Goal: Transaction & Acquisition: Purchase product/service

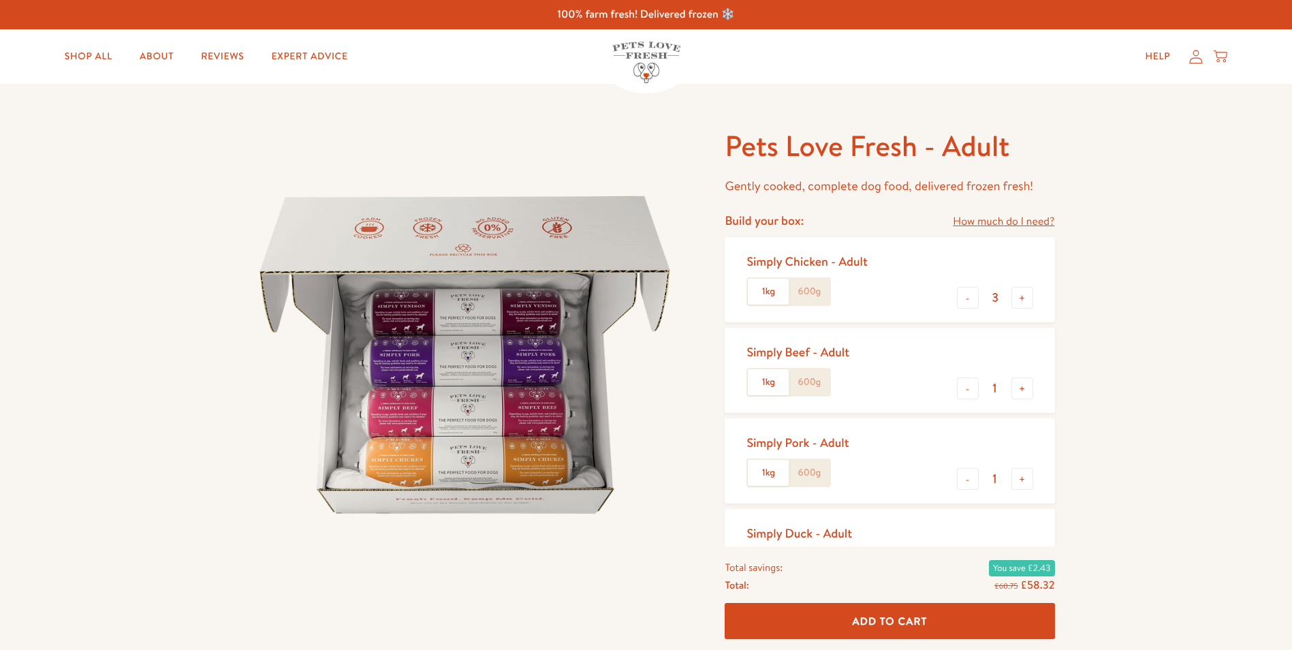
click at [812, 288] on label "600g" at bounding box center [808, 291] width 41 height 26
click at [0, 0] on input "600g" at bounding box center [0, 0] width 0 height 0
click at [763, 292] on label "1kg" at bounding box center [768, 291] width 41 height 26
click at [0, 0] on input "1kg" at bounding box center [0, 0] width 0 height 0
click at [809, 293] on label "600g" at bounding box center [808, 291] width 41 height 26
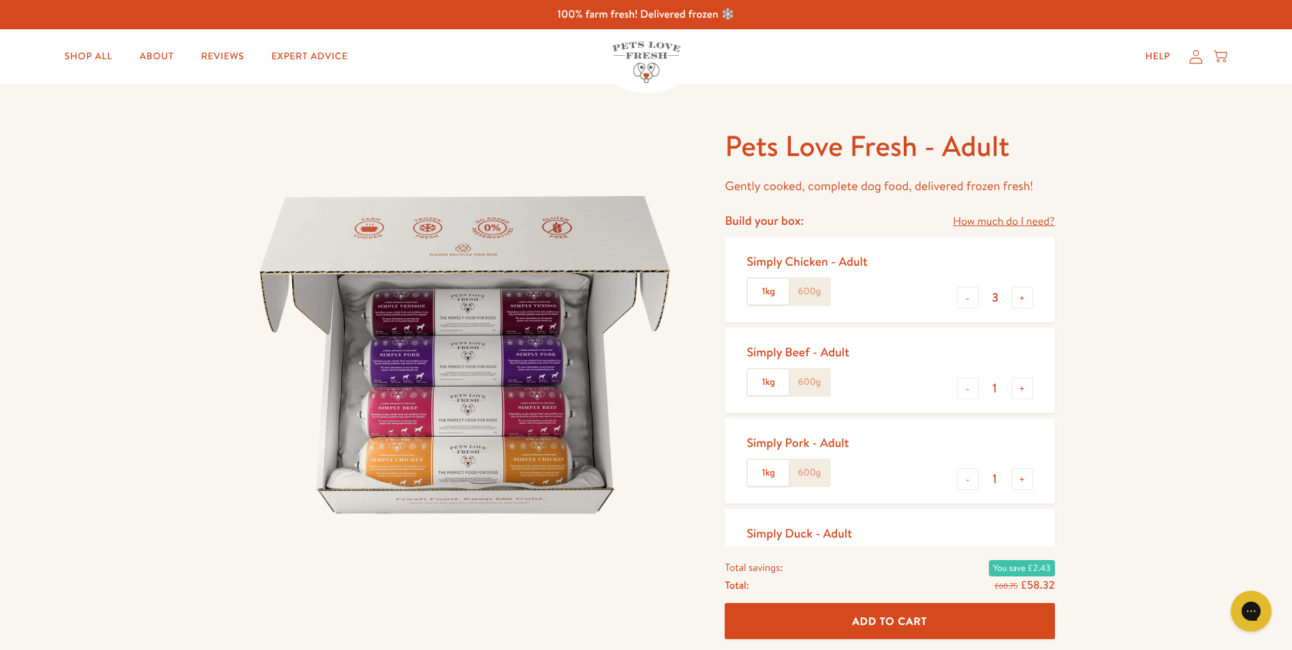
click at [0, 0] on input "600g" at bounding box center [0, 0] width 0 height 0
click at [765, 297] on label "1kg" at bounding box center [768, 291] width 41 height 26
click at [0, 0] on input "1kg" at bounding box center [0, 0] width 0 height 0
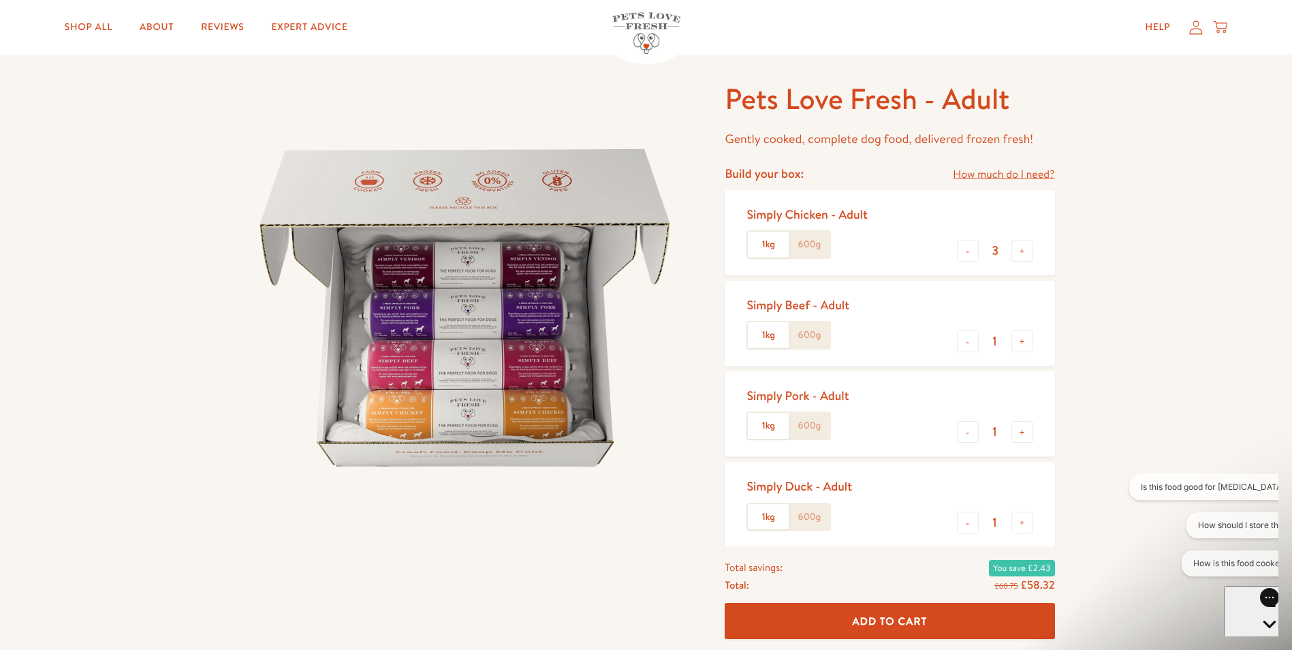
scroll to position [68, 0]
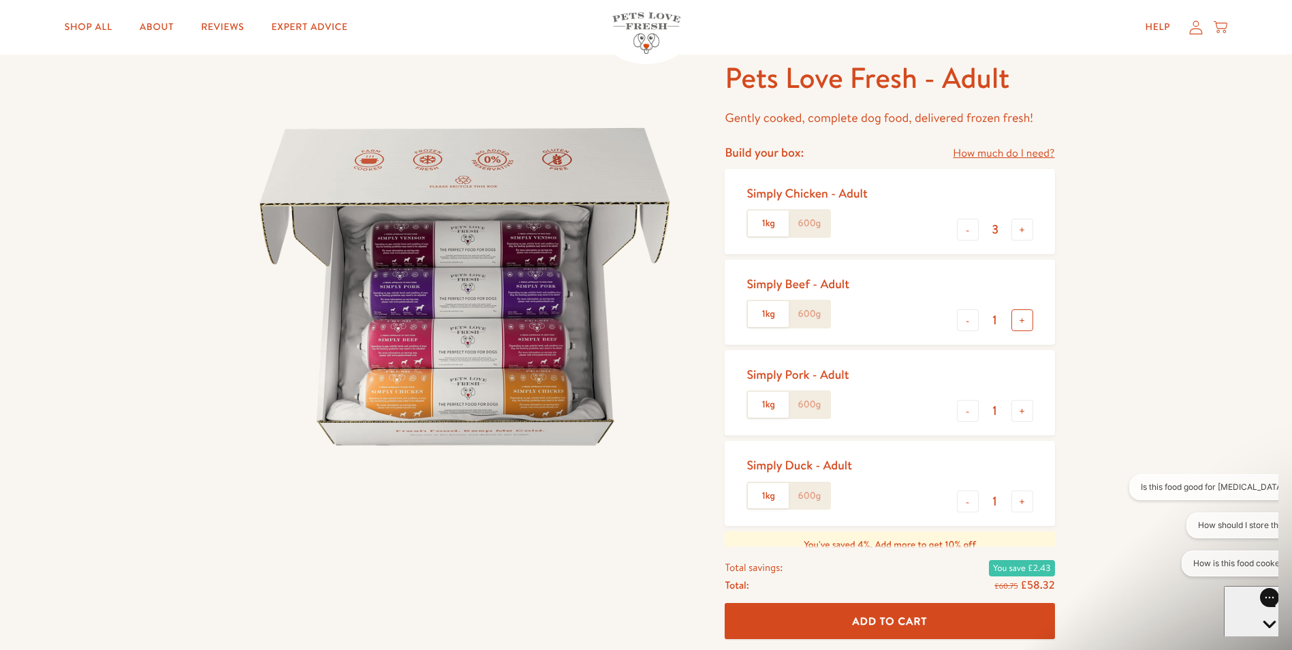
click at [1019, 320] on button "+" at bounding box center [1022, 320] width 22 height 22
type input "2"
click at [968, 412] on button "-" at bounding box center [968, 411] width 22 height 22
type input "0"
click at [974, 503] on button "-" at bounding box center [968, 501] width 22 height 22
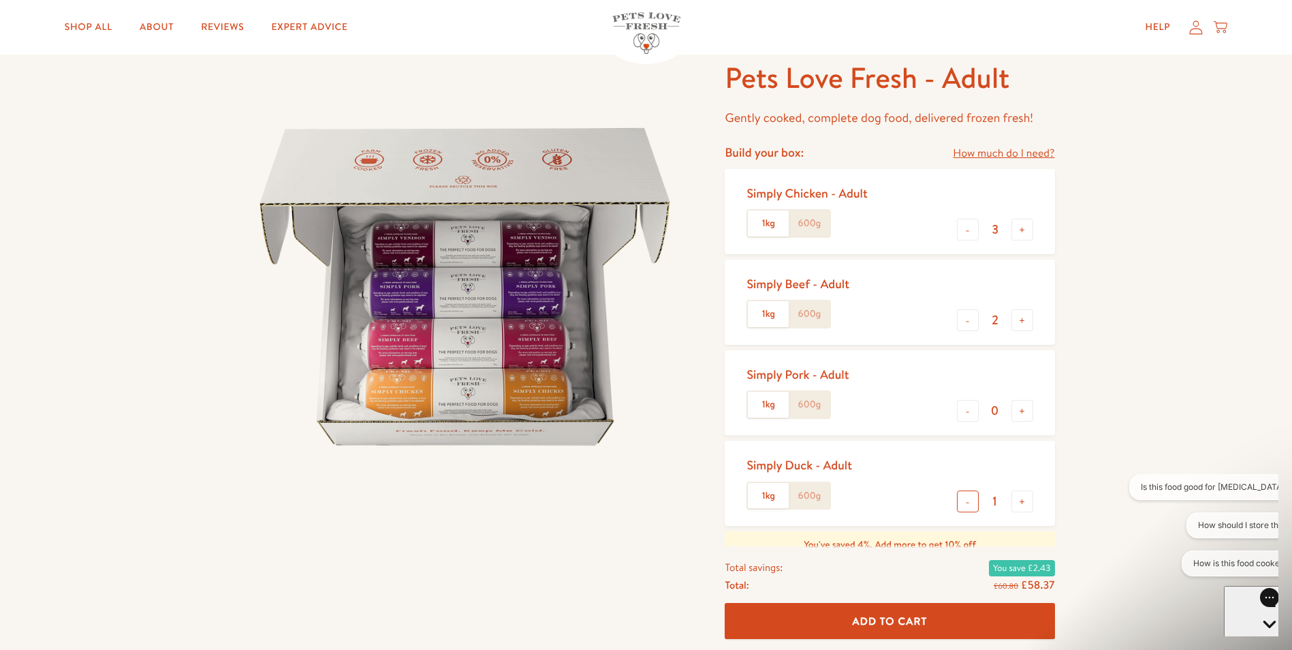
type input "0"
click at [808, 317] on label "600g" at bounding box center [808, 314] width 41 height 26
click at [0, 0] on input "600g" at bounding box center [0, 0] width 0 height 0
click at [769, 315] on label "1kg" at bounding box center [768, 314] width 41 height 26
click at [0, 0] on input "1kg" at bounding box center [0, 0] width 0 height 0
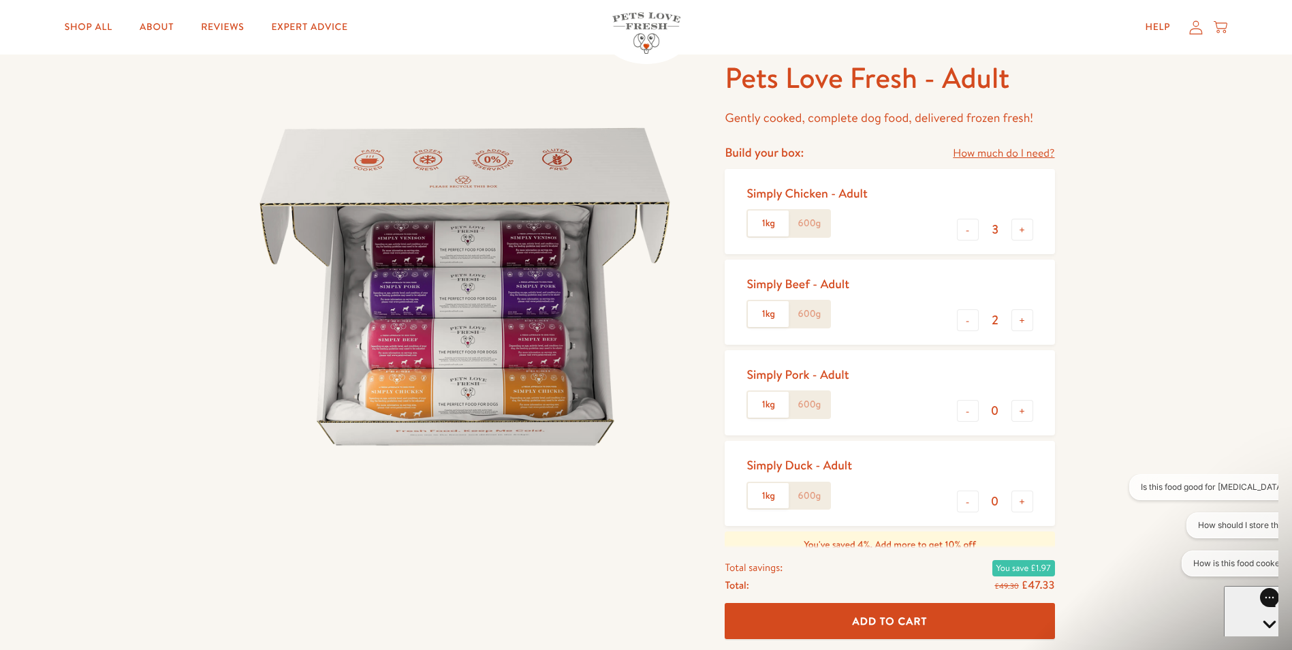
click at [806, 225] on label "600g" at bounding box center [808, 223] width 41 height 26
click at [0, 0] on input "600g" at bounding box center [0, 0] width 0 height 0
click at [808, 310] on label "600g" at bounding box center [808, 314] width 41 height 26
click at [0, 0] on input "600g" at bounding box center [0, 0] width 0 height 0
click at [775, 223] on label "1kg" at bounding box center [768, 223] width 41 height 26
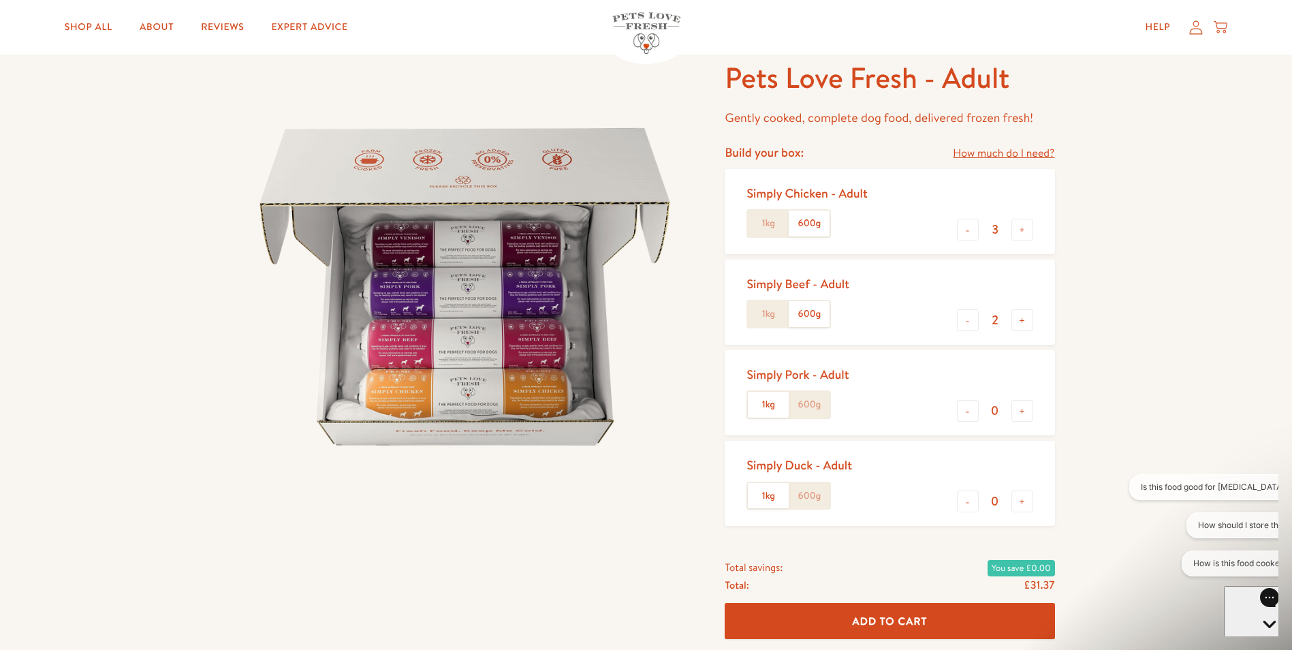
click at [0, 0] on input "1kg" at bounding box center [0, 0] width 0 height 0
click at [772, 308] on label "1kg" at bounding box center [768, 314] width 41 height 26
click at [0, 0] on input "1kg" at bounding box center [0, 0] width 0 height 0
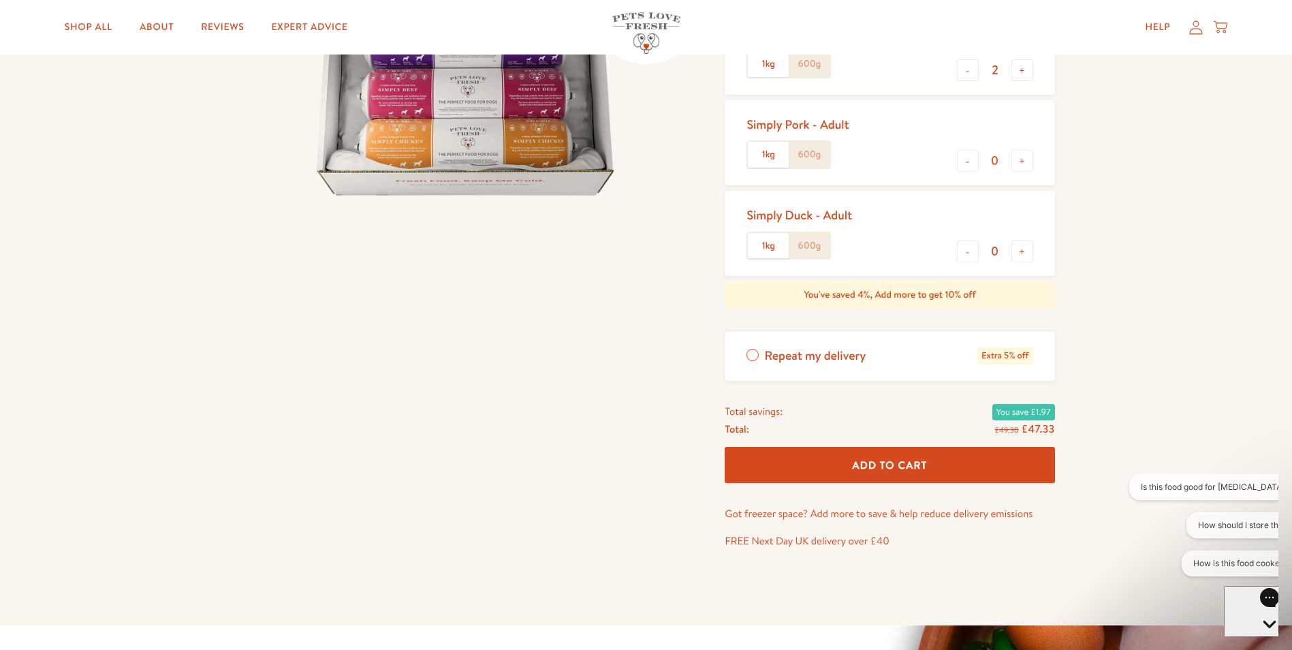
scroll to position [340, 0]
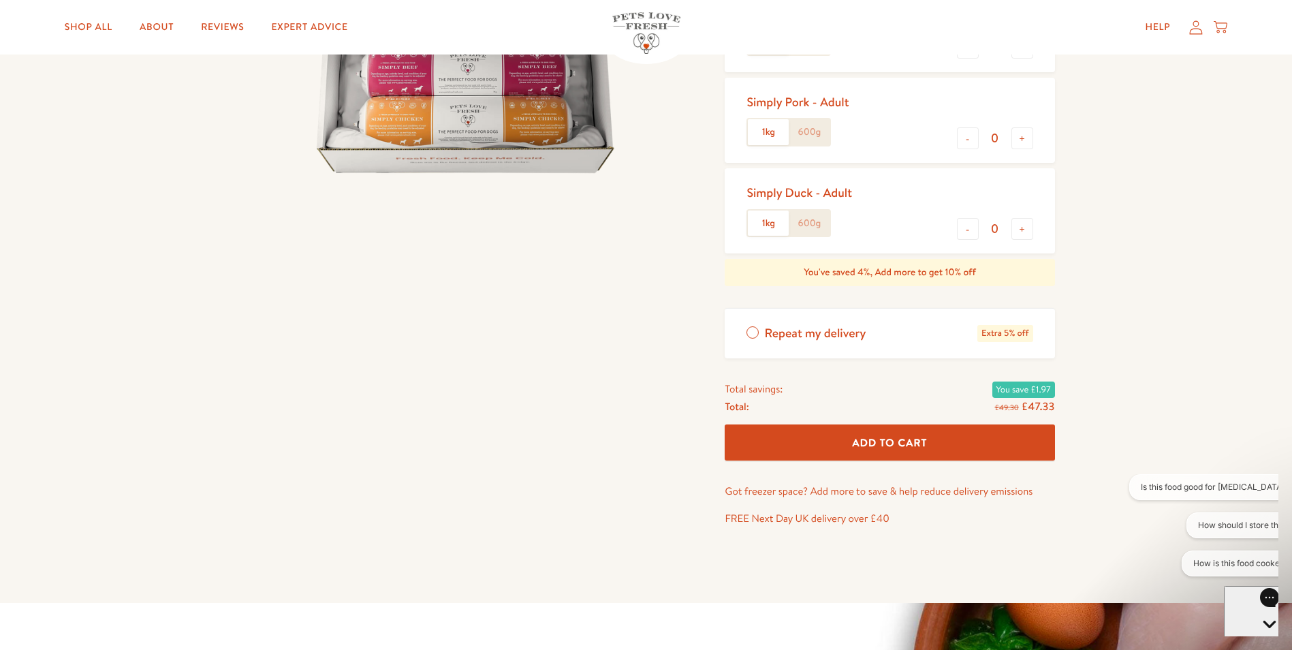
click at [839, 447] on button "Add To Cart" at bounding box center [889, 442] width 330 height 36
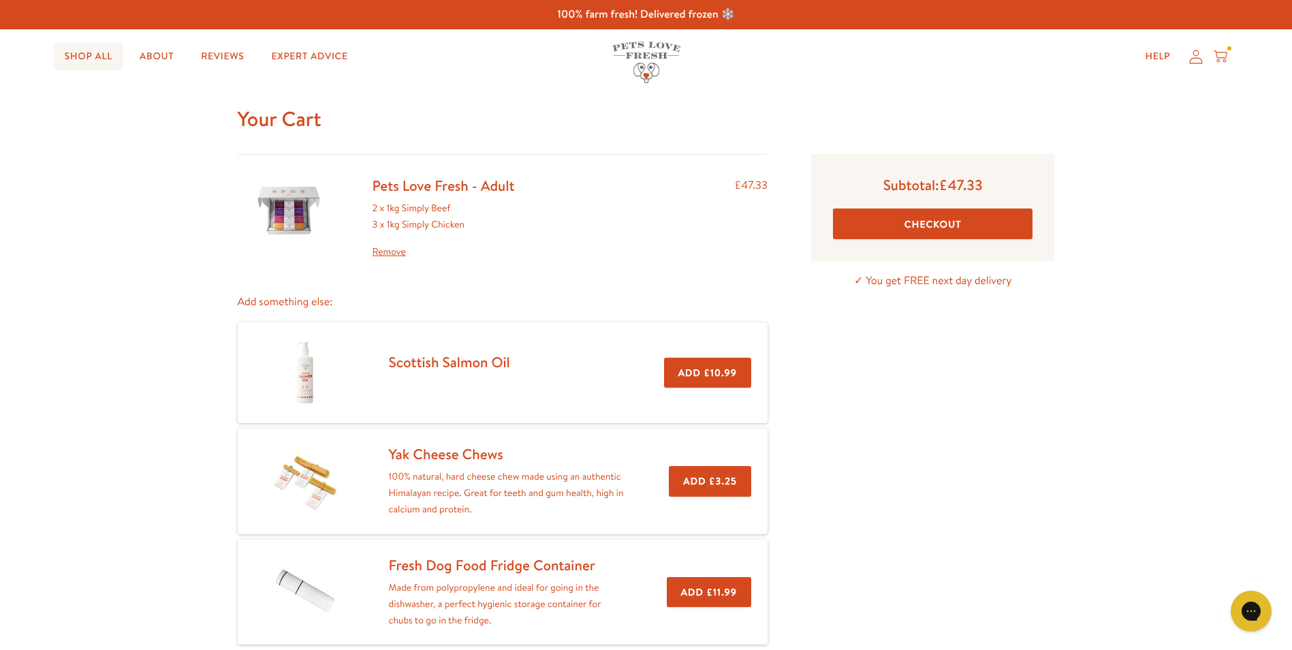
click at [78, 58] on link "Shop All" at bounding box center [88, 56] width 69 height 27
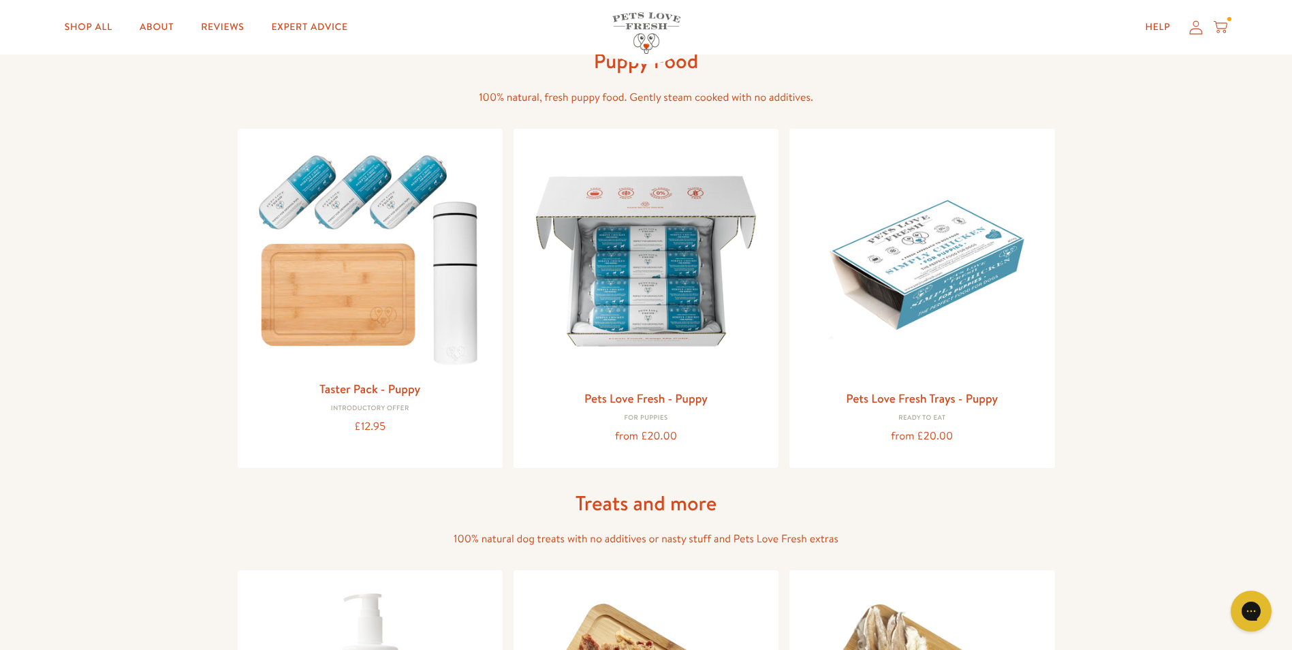
scroll to position [545, 0]
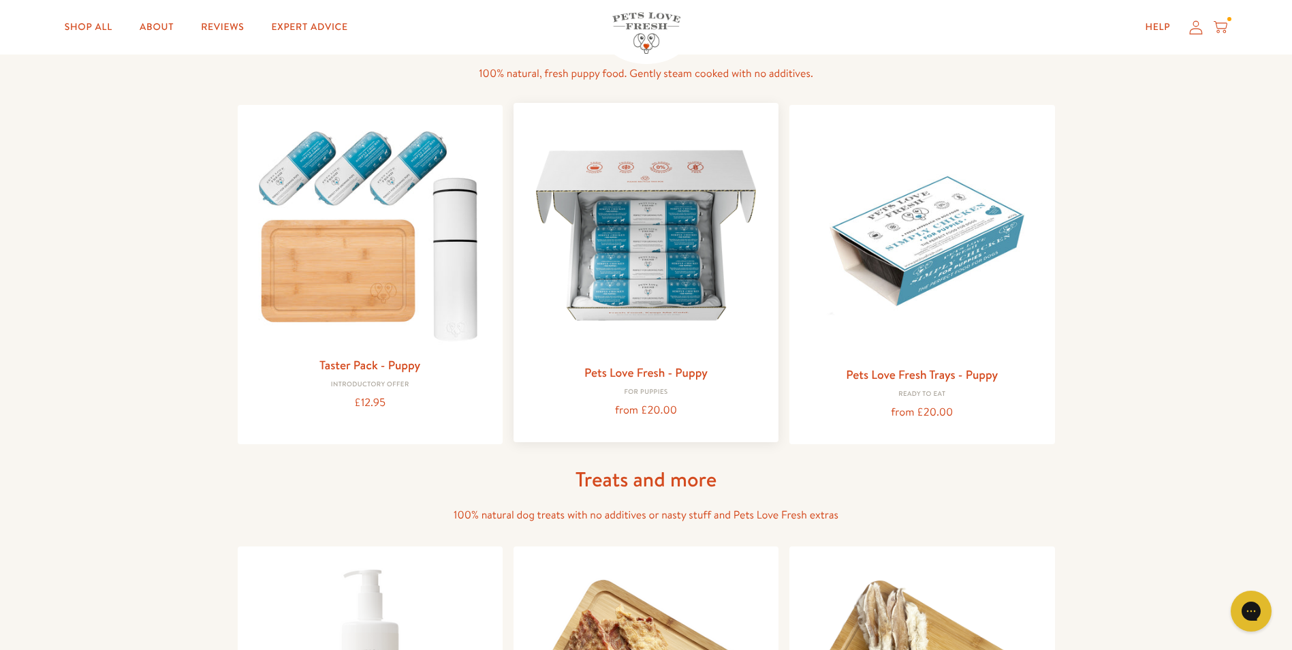
click at [608, 281] on img at bounding box center [645, 235] width 243 height 243
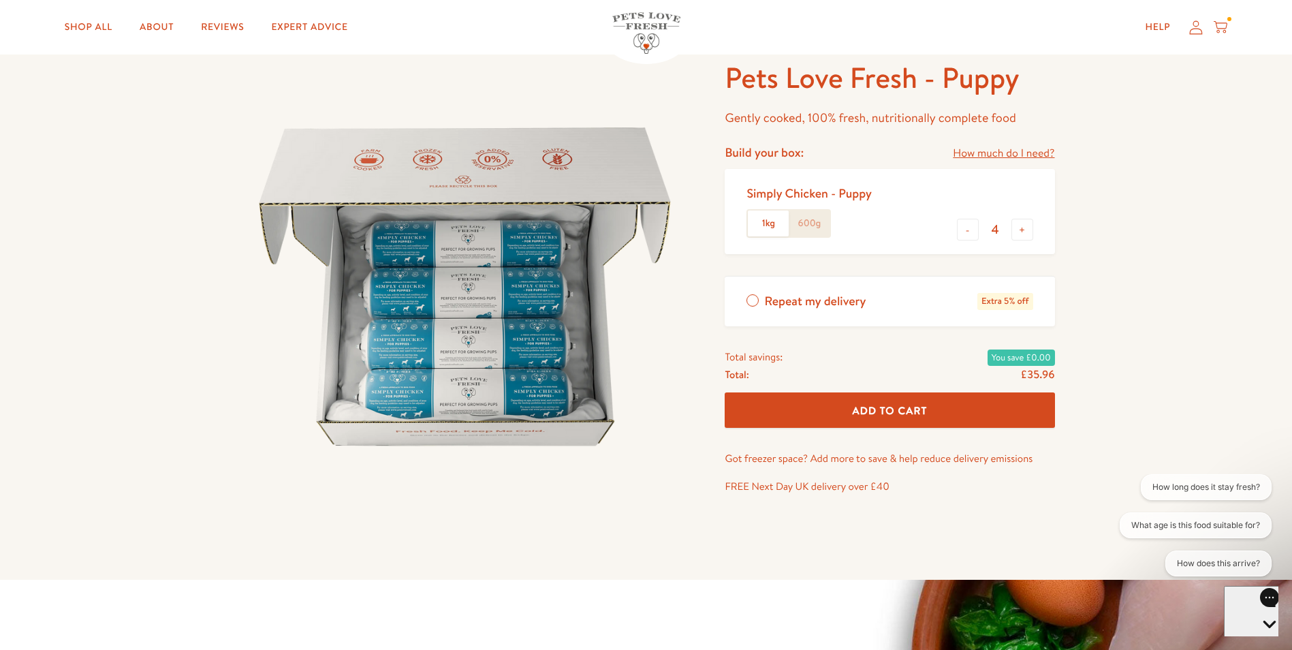
click at [767, 225] on label "1kg" at bounding box center [768, 223] width 41 height 26
click at [0, 0] on input "1kg" at bounding box center [0, 0] width 0 height 0
click at [805, 222] on label "600g" at bounding box center [808, 223] width 41 height 26
click at [0, 0] on input "600g" at bounding box center [0, 0] width 0 height 0
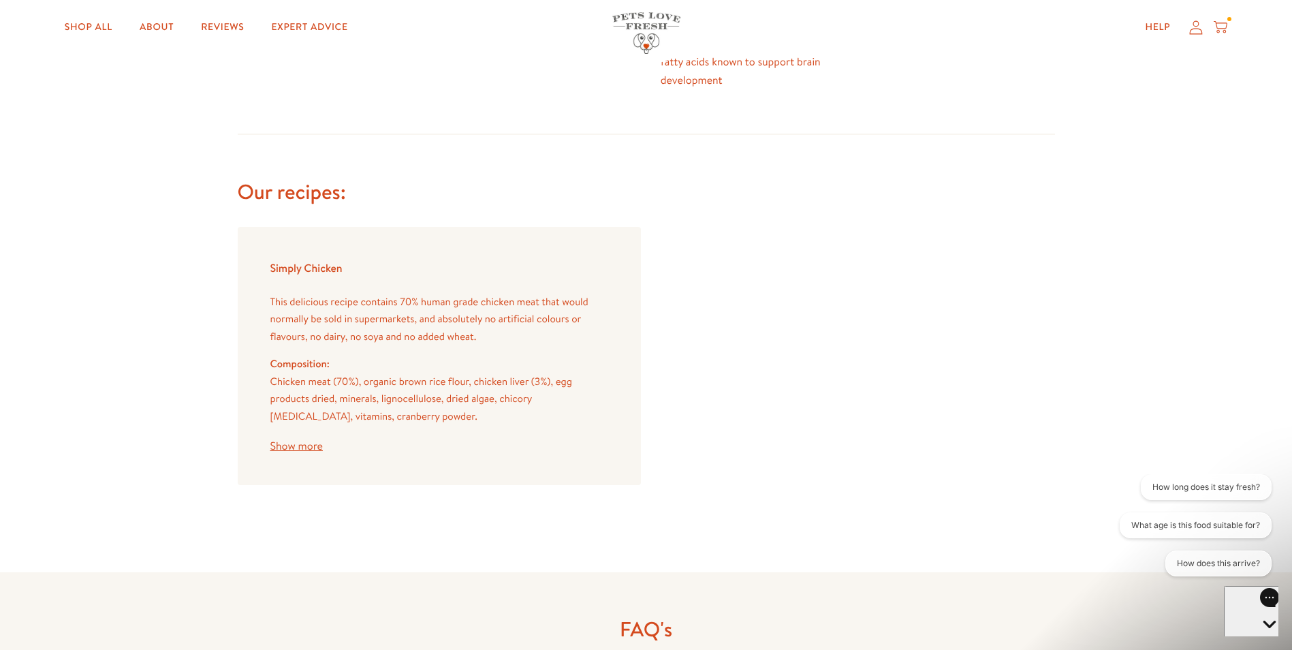
scroll to position [1089, 0]
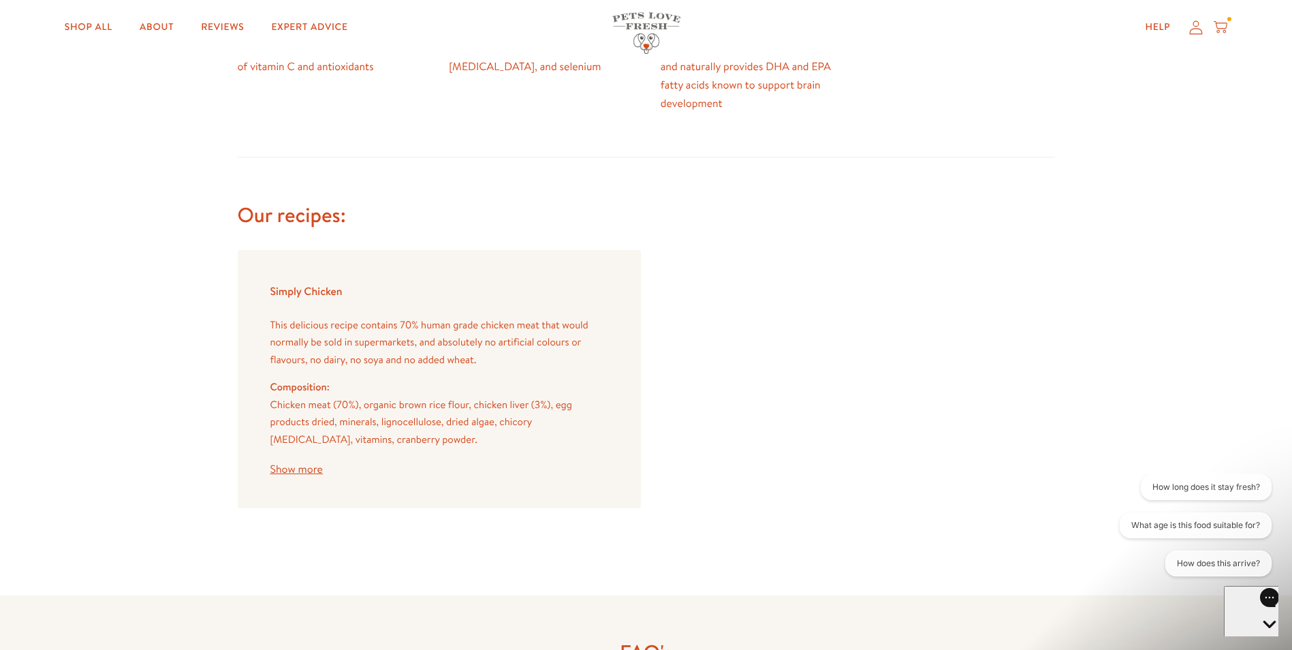
click at [296, 470] on button "Show more" at bounding box center [296, 469] width 52 height 11
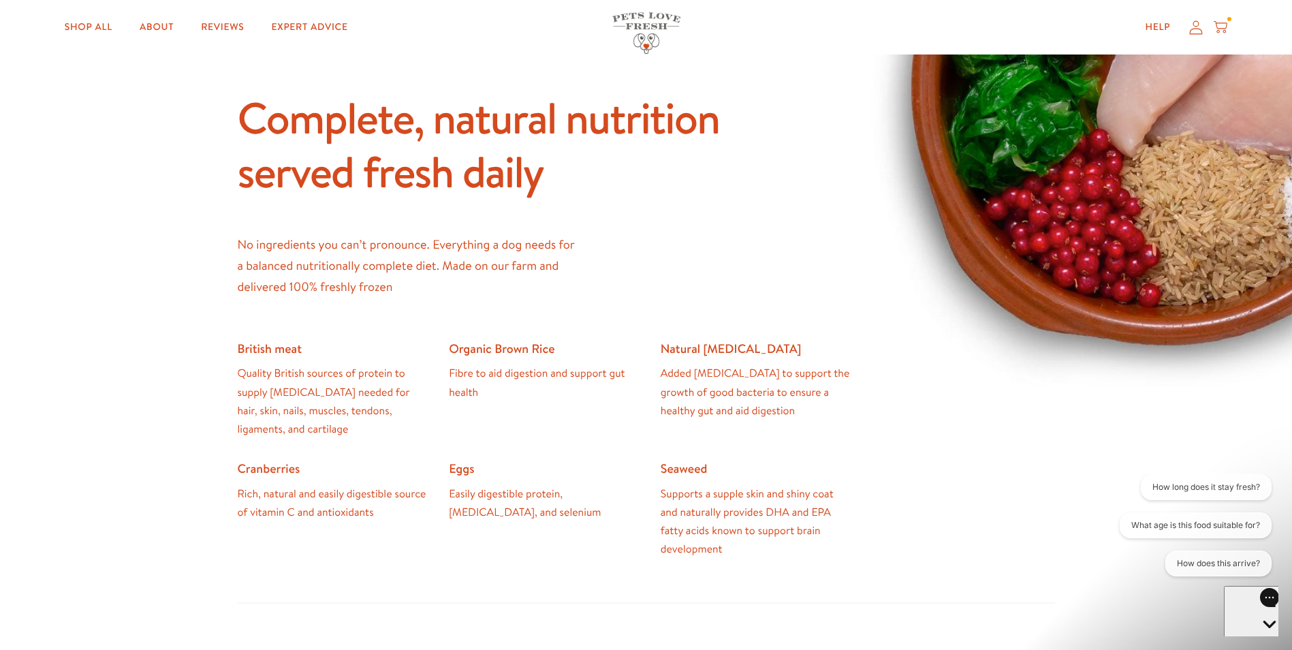
scroll to position [613, 0]
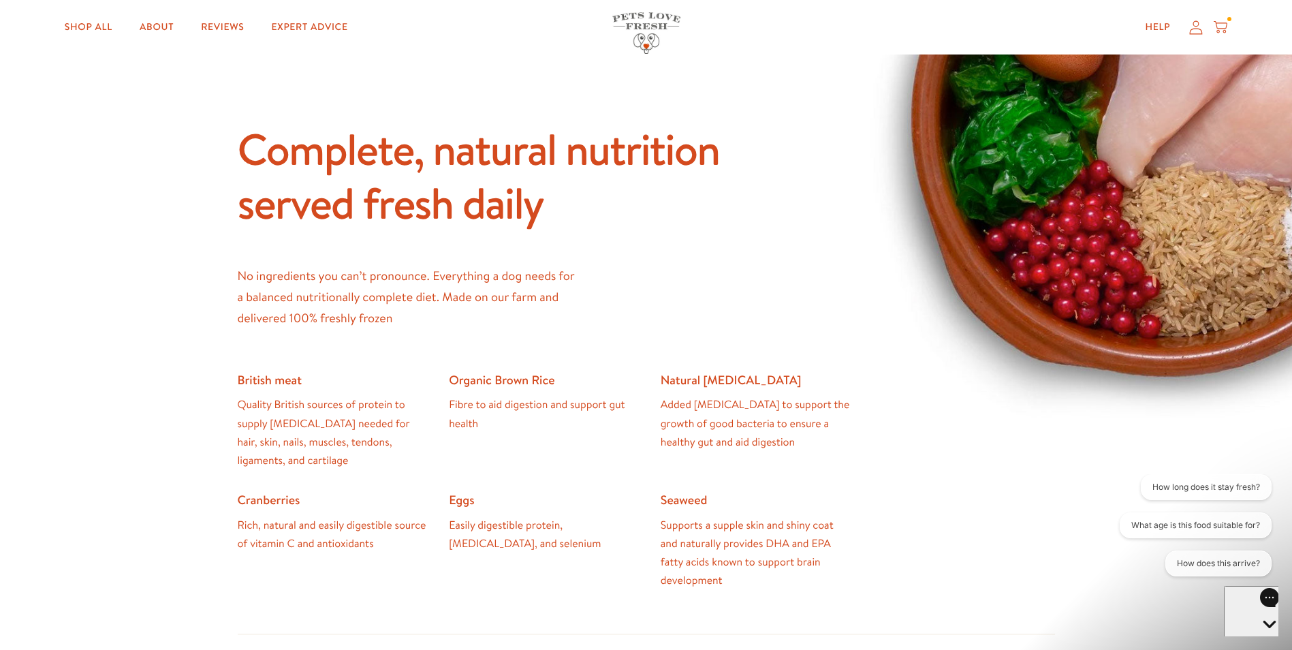
drag, startPoint x: 521, startPoint y: 332, endPoint x: 493, endPoint y: 341, distance: 29.3
click at [493, 341] on div "Complete, natural nutrition served fresh daily No ingredients you can’t pronoun…" at bounding box center [646, 356] width 817 height 468
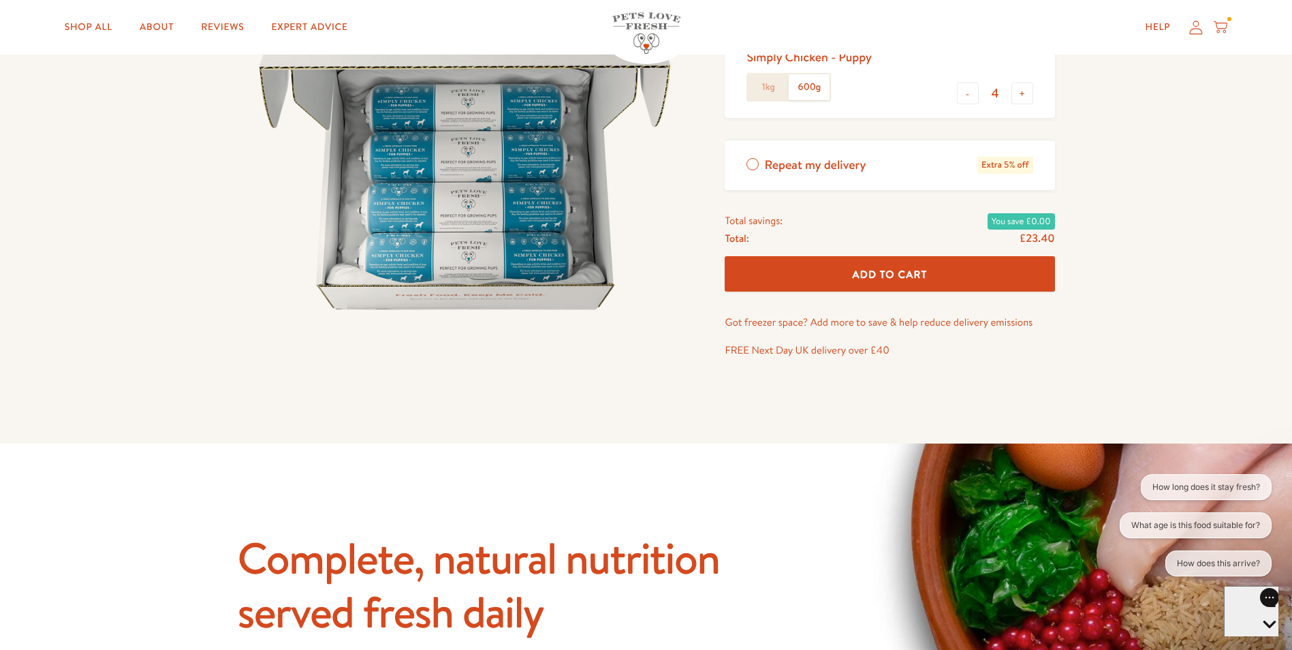
scroll to position [0, 0]
